Goal: Task Accomplishment & Management: Use online tool/utility

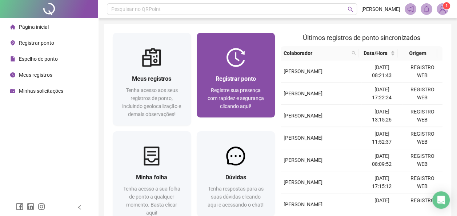
click at [251, 70] on div "Registrar ponto Registre sua presença com rapidez e segurança clicando aqui!" at bounding box center [236, 92] width 78 height 51
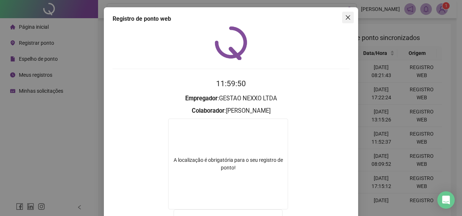
click at [348, 19] on icon "close" at bounding box center [348, 18] width 6 height 6
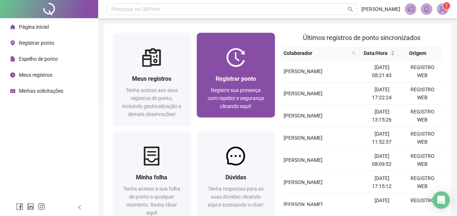
click at [230, 86] on div "Registrar ponto Registre sua presença com rapidez e segurança clicando aqui!" at bounding box center [235, 92] width 61 height 36
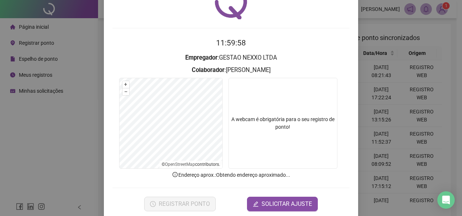
scroll to position [51, 0]
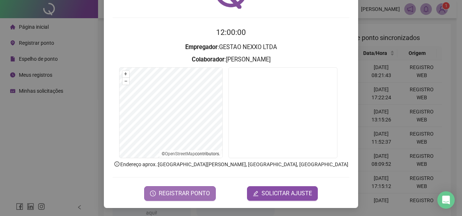
click at [177, 194] on span "REGISTRAR PONTO" at bounding box center [184, 193] width 51 height 9
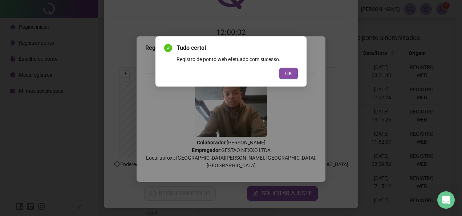
click at [291, 80] on div "Tudo certo! Registro de ponto web efetuado com sucesso. OK" at bounding box center [231, 61] width 151 height 50
click at [289, 74] on span "OK" at bounding box center [288, 73] width 7 height 8
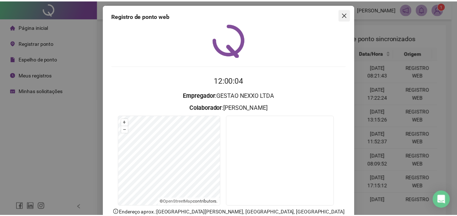
scroll to position [0, 0]
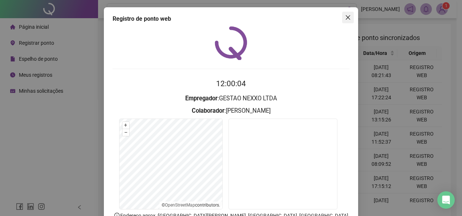
click at [350, 16] on span "Close" at bounding box center [348, 18] width 12 height 6
